Goal: Information Seeking & Learning: Learn about a topic

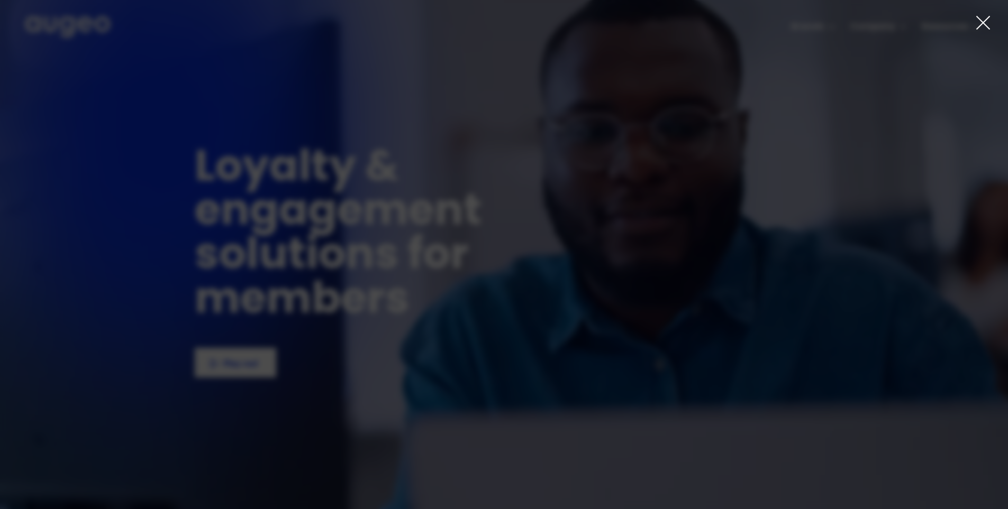
click at [986, 28] on icon at bounding box center [983, 23] width 16 height 16
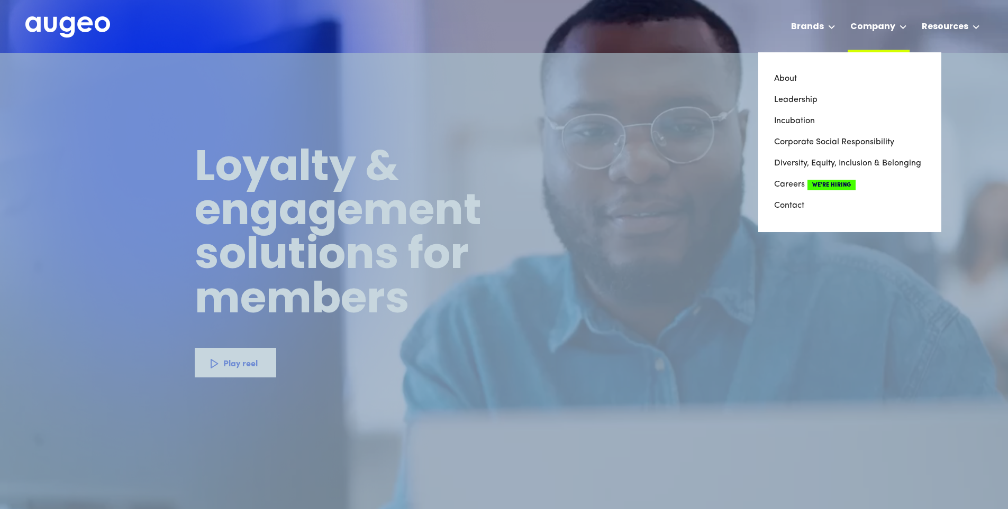
click at [905, 29] on div at bounding box center [902, 27] width 7 height 13
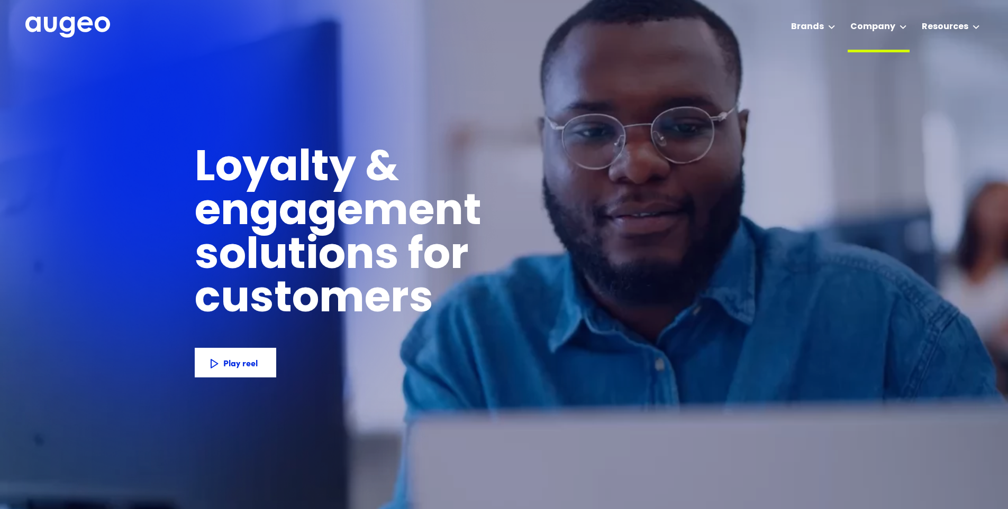
click at [905, 29] on div at bounding box center [902, 27] width 7 height 13
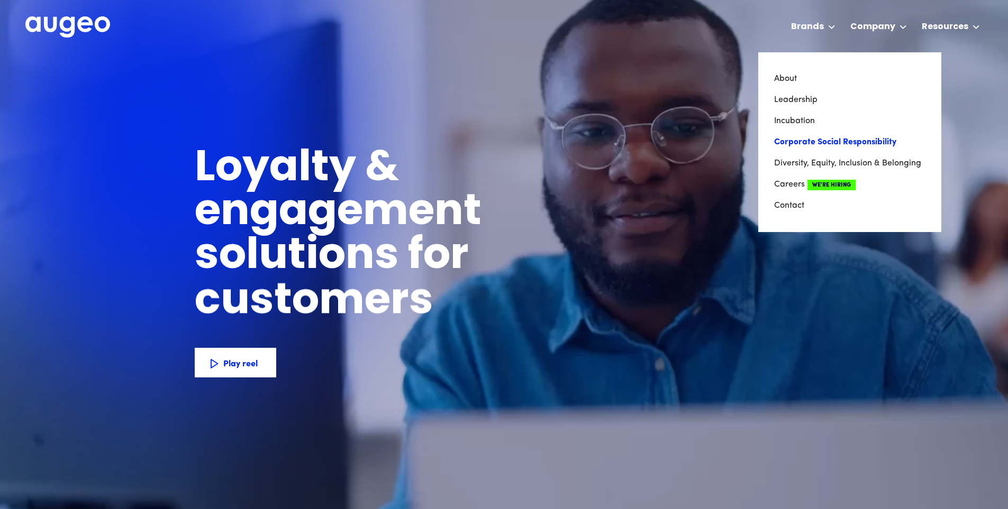
click at [863, 144] on link "Corporate Social Responsibility" at bounding box center [849, 142] width 151 height 21
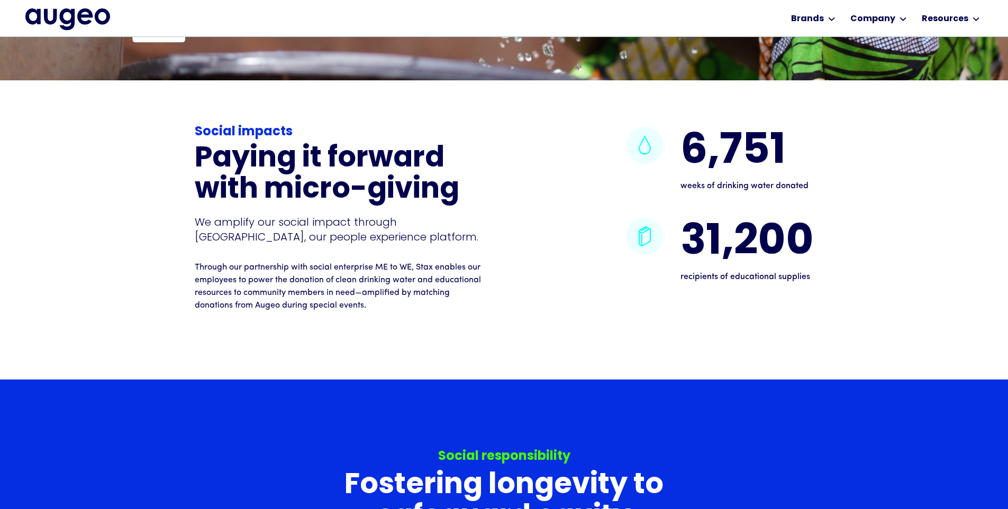
scroll to position [2560, 0]
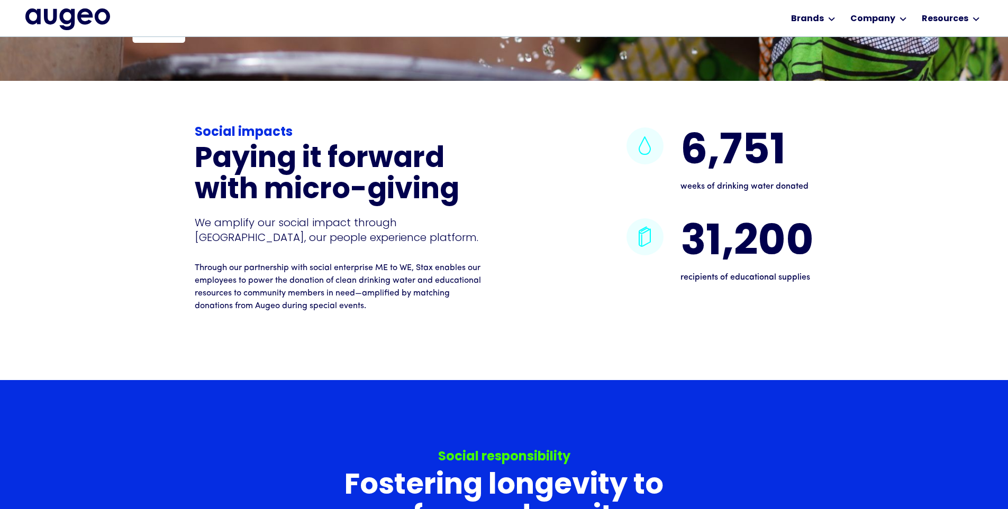
click at [194, 238] on div "Social impacts Paying it forward with micro-giving We amplify our social impact…" at bounding box center [504, 231] width 1008 height 300
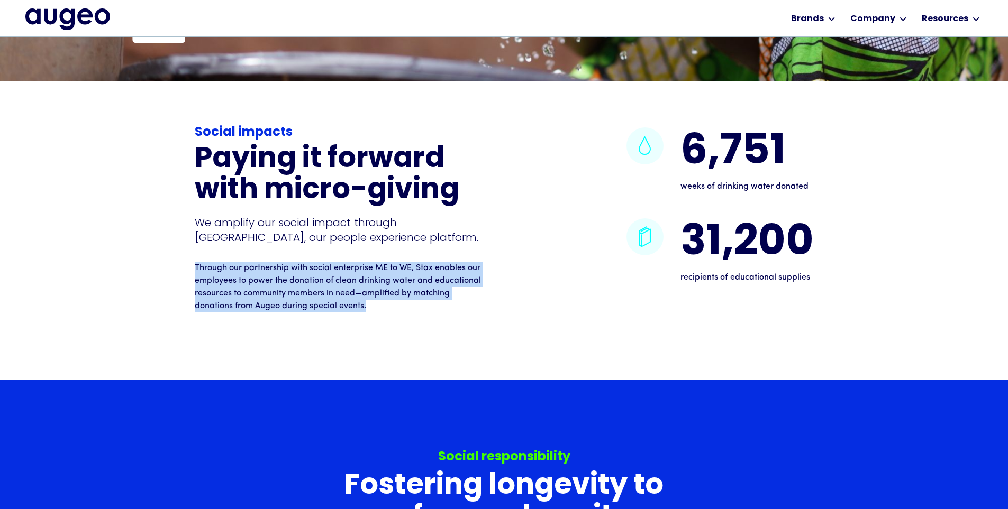
drag, startPoint x: 197, startPoint y: 237, endPoint x: 389, endPoint y: 281, distance: 197.0
click at [389, 281] on p "Through our partnership with social enterprise ME to WE, Stax enables our emplo…" at bounding box center [339, 287] width 288 height 51
copy p "Through our partnership with social enterprise ME to WE, Stax enables our emplo…"
